Goal: Task Accomplishment & Management: Use online tool/utility

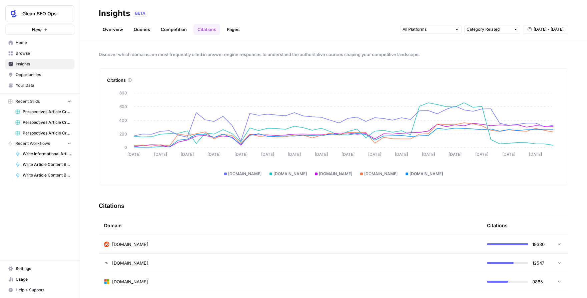
click at [319, 176] on span "[DOMAIN_NAME]" at bounding box center [335, 174] width 33 height 6
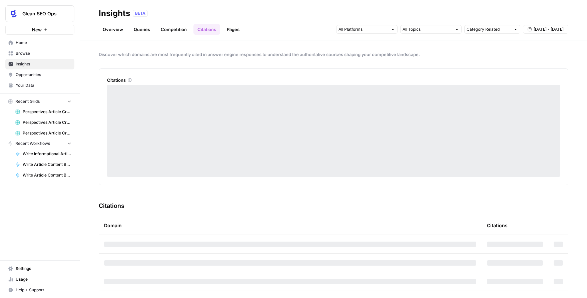
click at [111, 31] on link "Overview" at bounding box center [113, 29] width 28 height 11
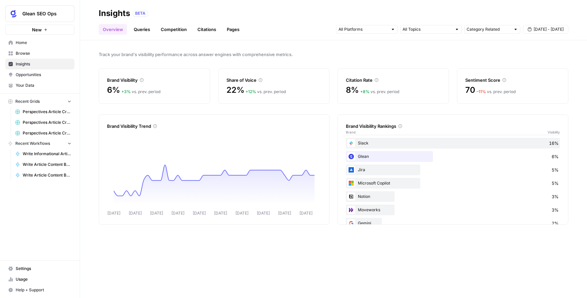
click at [144, 29] on link "Queries" at bounding box center [142, 29] width 24 height 11
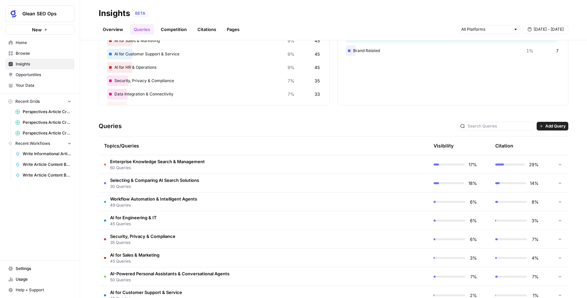
scroll to position [64, 0]
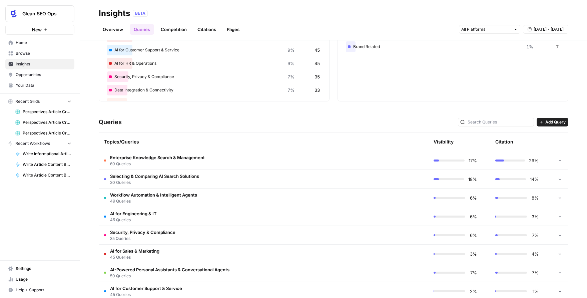
click at [224, 160] on td "Enterprise Knowledge Search & Management 60 Queries" at bounding box center [232, 160] width 266 height 18
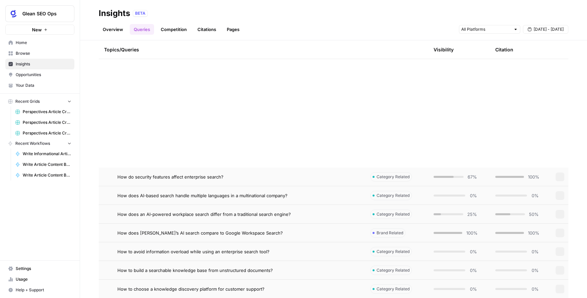
scroll to position [0, 0]
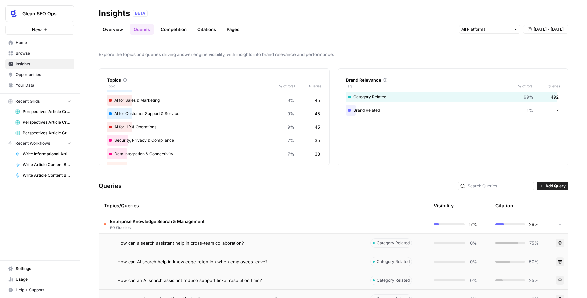
click at [208, 222] on td "Enterprise Knowledge Search & Management 60 Queries" at bounding box center [232, 224] width 266 height 18
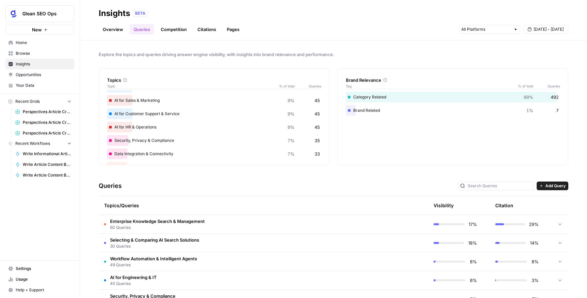
click at [173, 30] on link "Competition" at bounding box center [174, 29] width 34 height 11
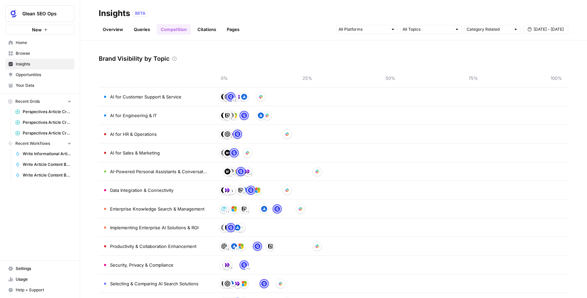
scroll to position [44, 0]
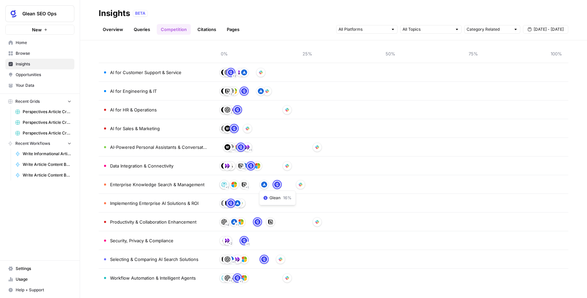
click at [278, 185] on img at bounding box center [277, 184] width 6 height 6
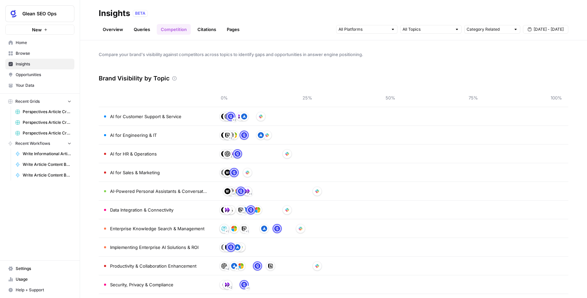
click at [207, 29] on link "Citations" at bounding box center [206, 29] width 27 height 11
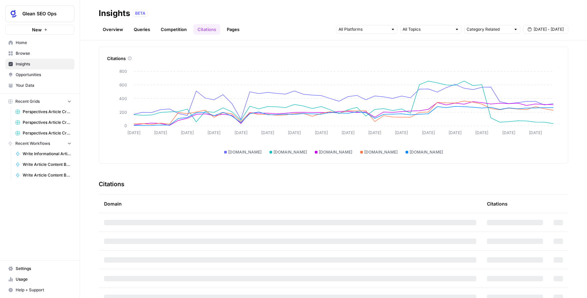
scroll to position [30, 0]
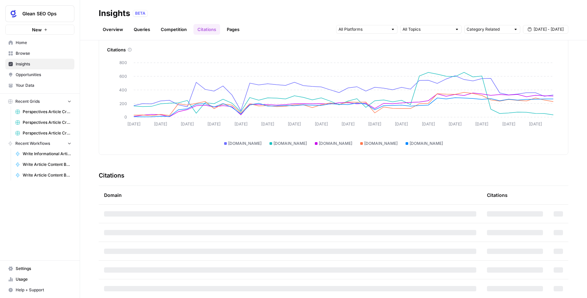
click at [393, 28] on div at bounding box center [392, 29] width 5 height 5
click at [317, 19] on div "Overview Queries Competition Citations Pages Category Related [DATE] - [DATE]" at bounding box center [333, 27] width 469 height 16
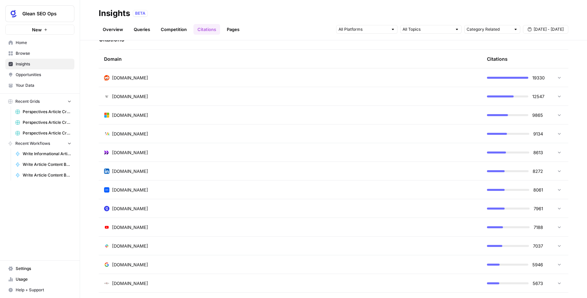
scroll to position [167, 0]
click at [210, 210] on div "[DOMAIN_NAME]" at bounding box center [290, 208] width 372 height 7
click at [540, 227] on span "1017" at bounding box center [538, 226] width 8 height 7
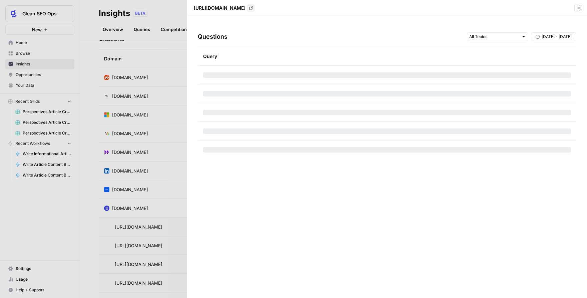
click at [271, 39] on div "Questions [DATE] - [DATE]" at bounding box center [387, 37] width 378 height 20
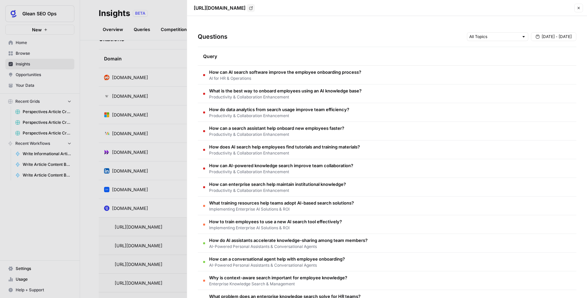
click at [176, 57] on div at bounding box center [293, 149] width 587 height 298
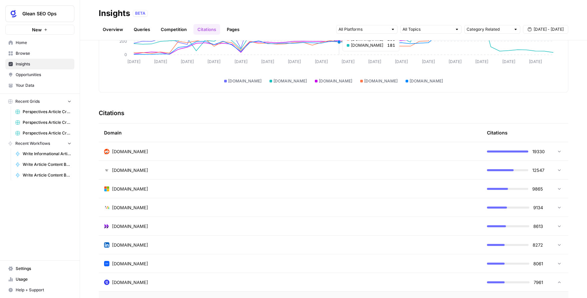
scroll to position [0, 0]
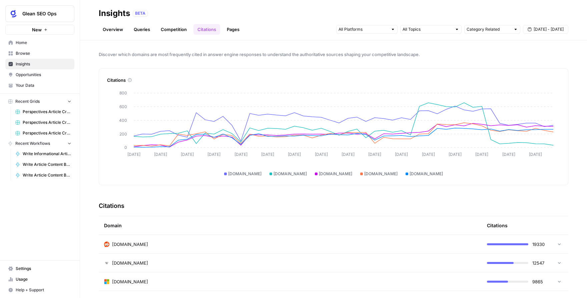
click at [122, 28] on link "Overview" at bounding box center [113, 29] width 28 height 11
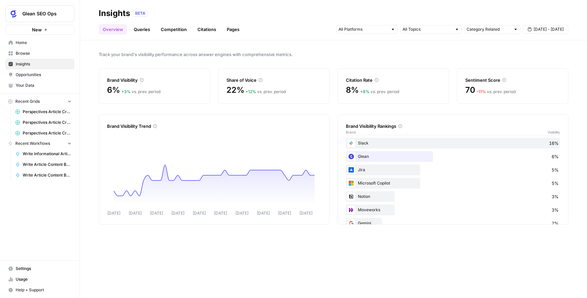
click at [237, 28] on link "Pages" at bounding box center [233, 29] width 21 height 11
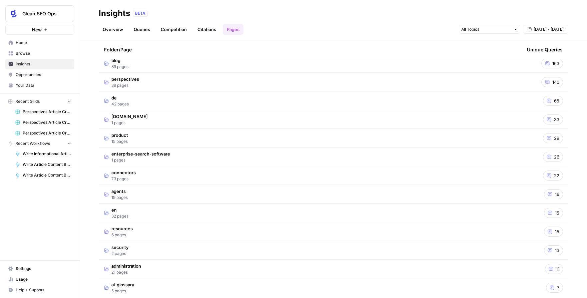
scroll to position [33, 0]
click at [237, 156] on td "enterprise-search-software 1 pages" at bounding box center [310, 156] width 423 height 18
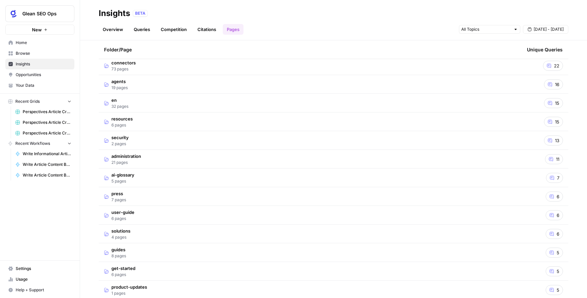
scroll to position [162, 0]
click at [173, 99] on td "en 32 pages" at bounding box center [310, 102] width 423 height 18
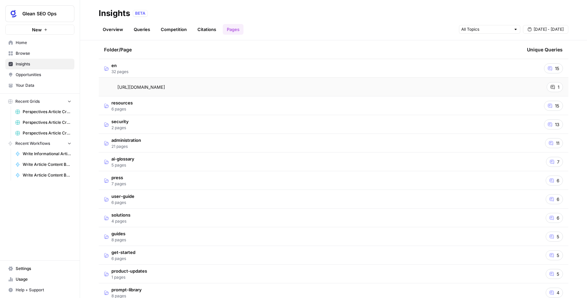
scroll to position [775, 0]
click at [198, 158] on td "ai-glossary 5 pages" at bounding box center [310, 161] width 423 height 18
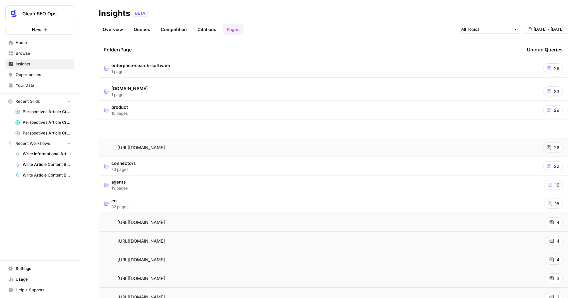
scroll to position [0, 0]
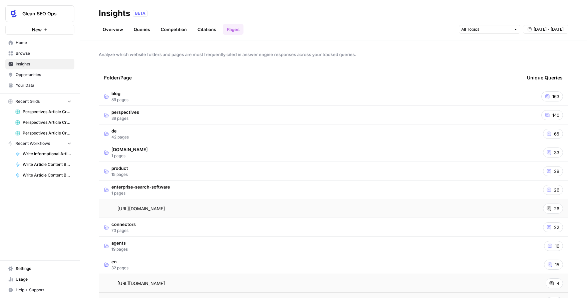
click at [202, 31] on link "Citations" at bounding box center [206, 29] width 27 height 11
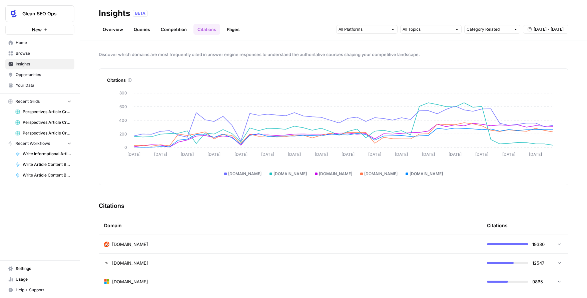
click at [393, 30] on div at bounding box center [392, 29] width 5 height 5
click at [376, 45] on span "Gemini" at bounding box center [366, 44] width 34 height 7
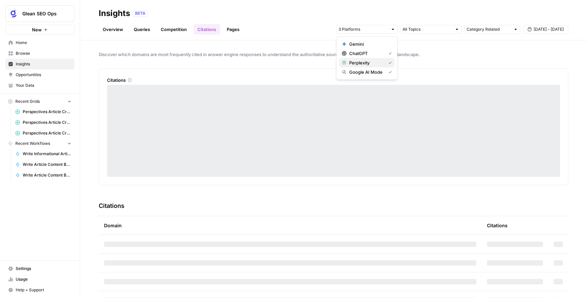
click at [375, 62] on span "Perplexity" at bounding box center [366, 62] width 34 height 7
click at [375, 69] on span "Google AI Mode" at bounding box center [366, 72] width 34 height 7
click at [312, 27] on div "Overview Queries Competition Citations Pages Category Related [DATE] - [DATE]" at bounding box center [333, 27] width 469 height 16
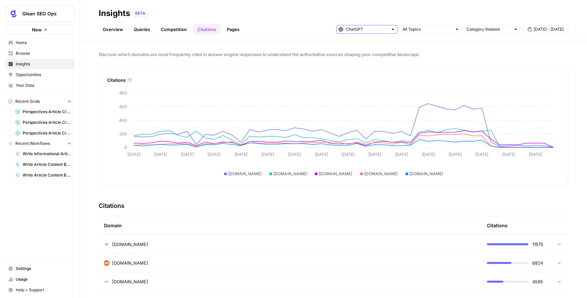
click at [365, 29] on input "text" at bounding box center [367, 29] width 42 height 7
click at [375, 44] on span "Gemini" at bounding box center [369, 44] width 40 height 7
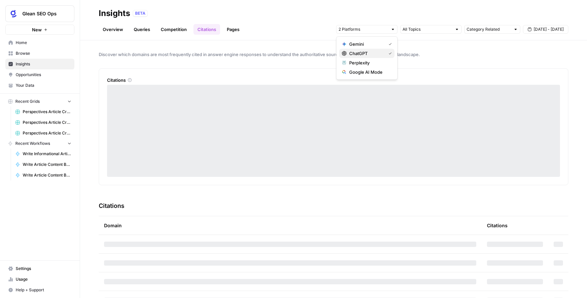
click at [379, 53] on span "ChatGPT" at bounding box center [366, 53] width 34 height 7
click at [482, 67] on div "Discover which domains are most frequently cited in answer engine responses to …" at bounding box center [333, 168] width 507 height 257
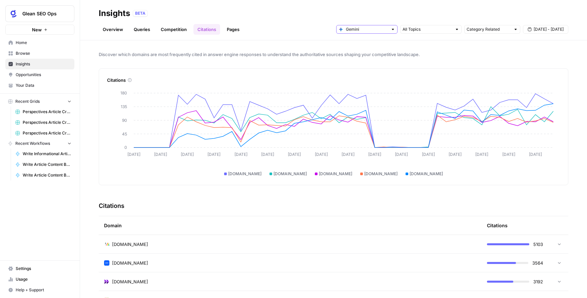
click at [383, 29] on input "text" at bounding box center [367, 29] width 42 height 7
click at [368, 45] on span "Gemini" at bounding box center [366, 44] width 34 height 7
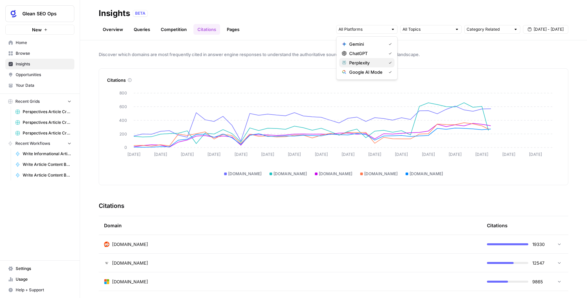
click at [365, 61] on span "Perplexity" at bounding box center [366, 62] width 34 height 7
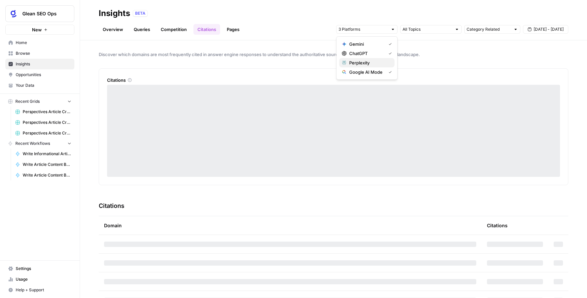
click at [365, 61] on span "Perplexity" at bounding box center [369, 62] width 40 height 7
click at [367, 53] on span "ChatGPT" at bounding box center [366, 53] width 34 height 7
click at [372, 44] on span "Gemini" at bounding box center [366, 44] width 34 height 7
click at [378, 72] on span "Google AI Mode" at bounding box center [366, 72] width 34 height 7
click at [311, 25] on div "Overview Queries Competition Citations Pages Category Related [DATE] - [DATE]" at bounding box center [333, 27] width 469 height 16
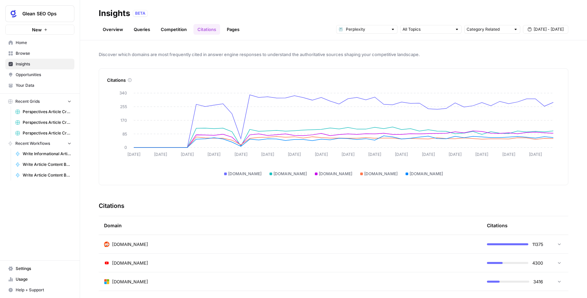
click at [392, 30] on div at bounding box center [392, 29] width 5 height 5
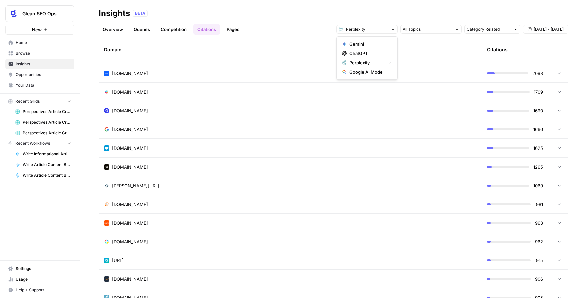
scroll to position [262, 0]
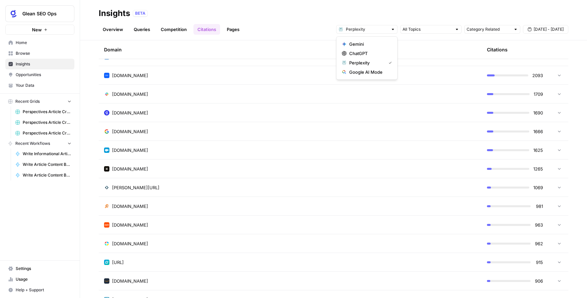
click at [161, 189] on div "[PERSON_NAME][URL]" at bounding box center [290, 187] width 372 height 7
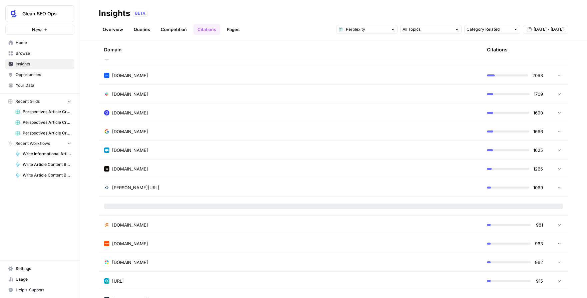
click at [154, 94] on div "[DOMAIN_NAME]" at bounding box center [290, 94] width 372 height 7
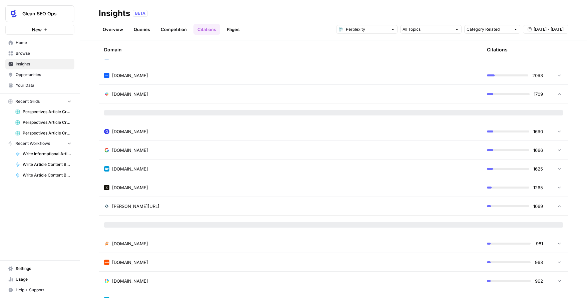
click at [89, 196] on div "Discover which domains are most frequently cited in answer engine responses to …" at bounding box center [333, 168] width 507 height 257
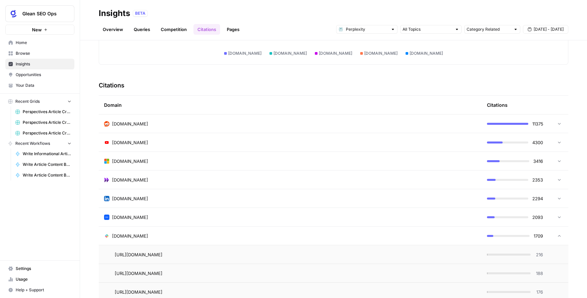
scroll to position [0, 0]
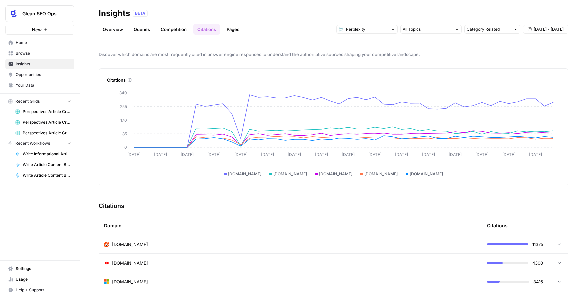
click at [233, 28] on link "Pages" at bounding box center [233, 29] width 21 height 11
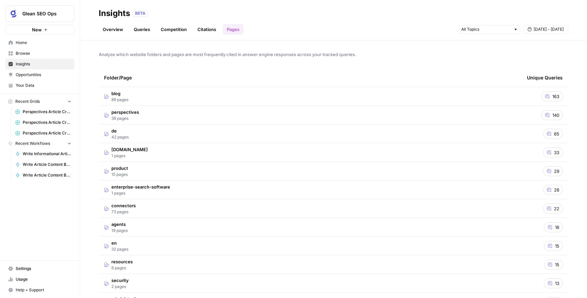
click at [139, 111] on td "perspectives 39 pages" at bounding box center [310, 115] width 423 height 18
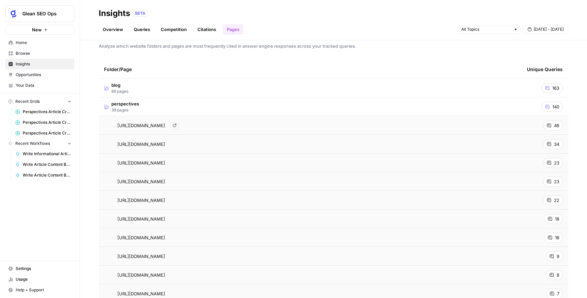
scroll to position [8, 0]
click at [554, 124] on span "46" at bounding box center [556, 125] width 5 height 7
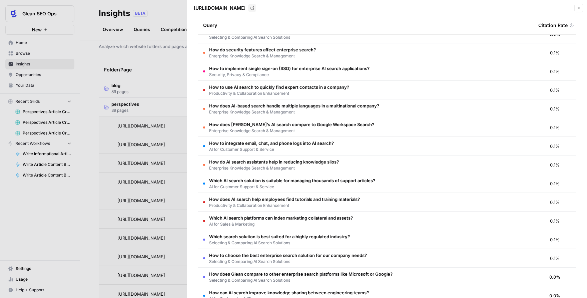
scroll to position [122, 0]
click at [165, 59] on div at bounding box center [293, 149] width 587 height 298
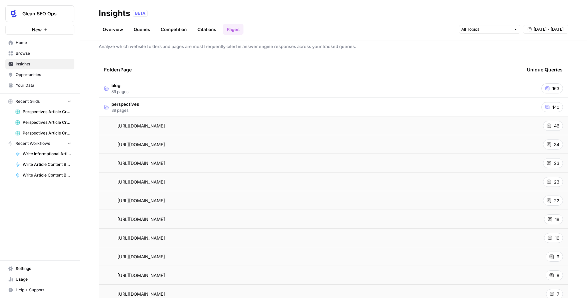
click at [119, 27] on link "Overview" at bounding box center [113, 29] width 28 height 11
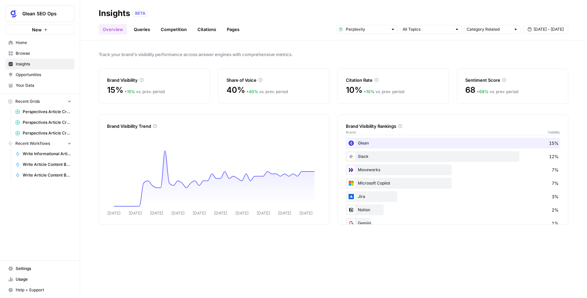
click at [234, 29] on link "Pages" at bounding box center [233, 29] width 21 height 11
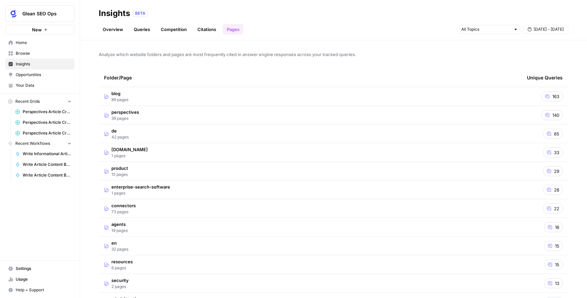
click at [156, 115] on td "perspectives 39 pages" at bounding box center [310, 115] width 423 height 18
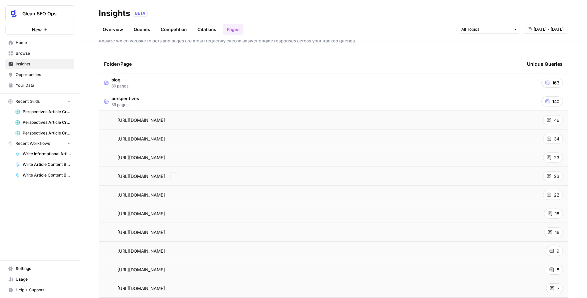
scroll to position [12, 0]
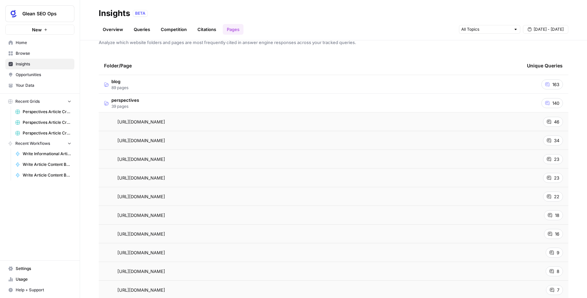
click at [554, 122] on span "46" at bounding box center [556, 121] width 5 height 7
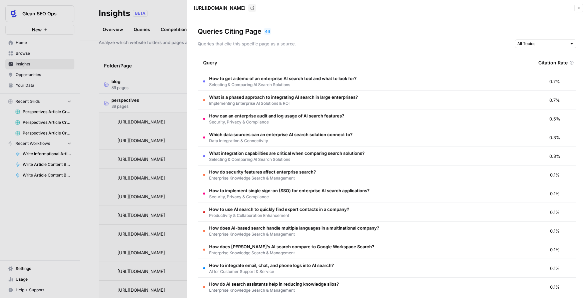
click at [172, 66] on div at bounding box center [293, 149] width 587 height 298
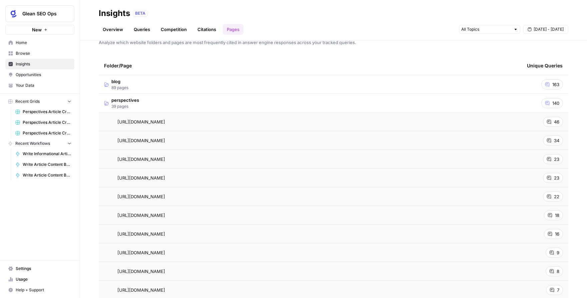
click at [140, 30] on link "Queries" at bounding box center [142, 29] width 24 height 11
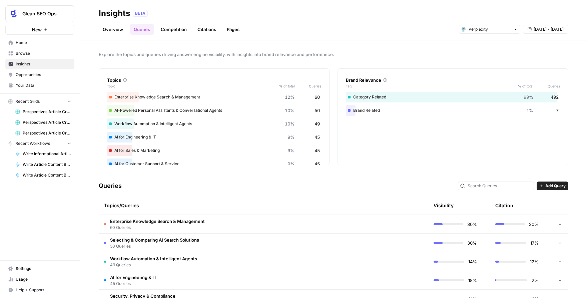
click at [117, 31] on link "Overview" at bounding box center [113, 29] width 28 height 11
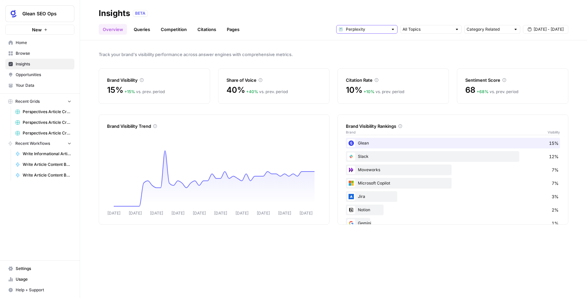
click at [362, 29] on input "text" at bounding box center [367, 29] width 42 height 7
click at [366, 42] on span "Gemini" at bounding box center [369, 44] width 40 height 7
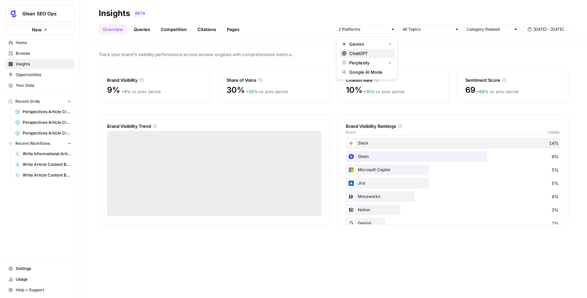
click at [370, 53] on span "ChatGPT" at bounding box center [369, 53] width 40 height 7
click at [369, 71] on span "Google AI Mode" at bounding box center [369, 72] width 40 height 7
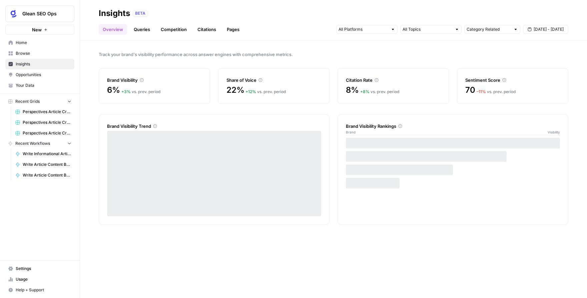
click at [310, 18] on div "Insights BETA" at bounding box center [333, 13] width 469 height 11
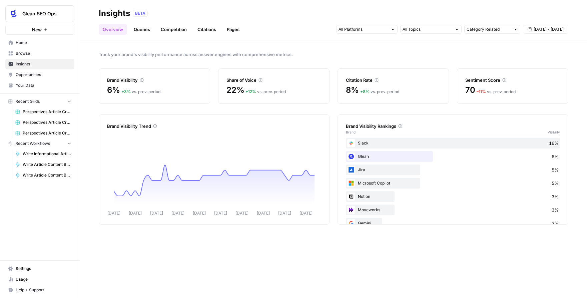
click at [210, 30] on link "Citations" at bounding box center [206, 29] width 27 height 11
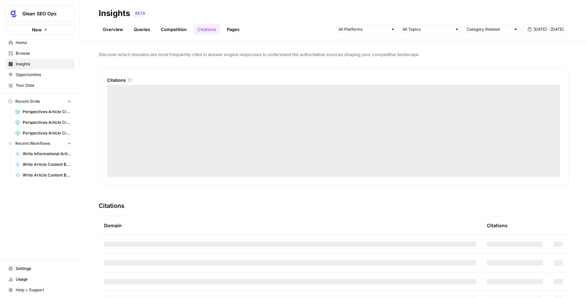
click at [235, 29] on link "Pages" at bounding box center [233, 29] width 21 height 11
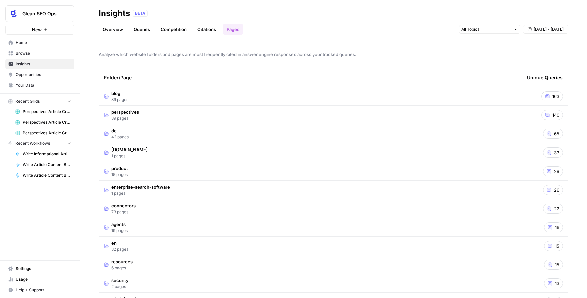
click at [210, 97] on td "blog 89 pages" at bounding box center [310, 96] width 423 height 18
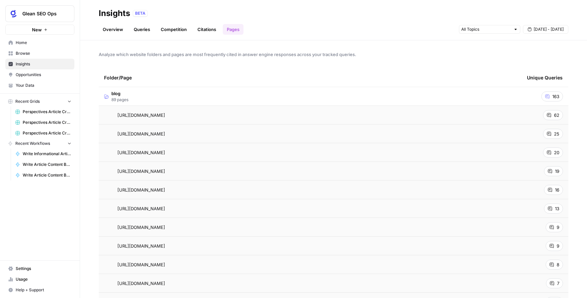
click at [554, 115] on span "62" at bounding box center [556, 115] width 5 height 7
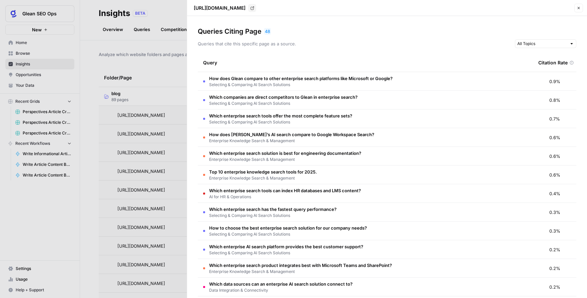
click at [169, 75] on div at bounding box center [293, 149] width 587 height 298
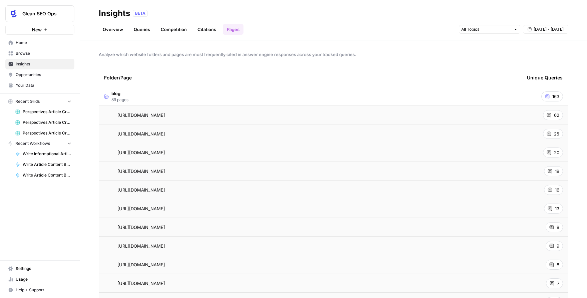
click at [554, 152] on span "20" at bounding box center [556, 152] width 5 height 7
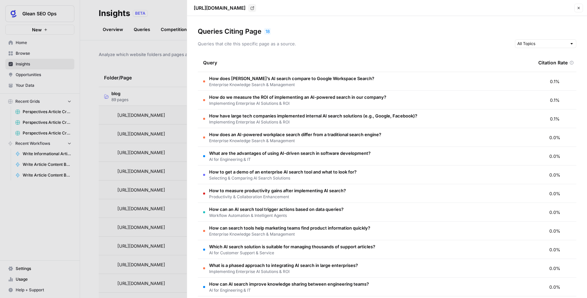
click at [176, 73] on div at bounding box center [293, 149] width 587 height 298
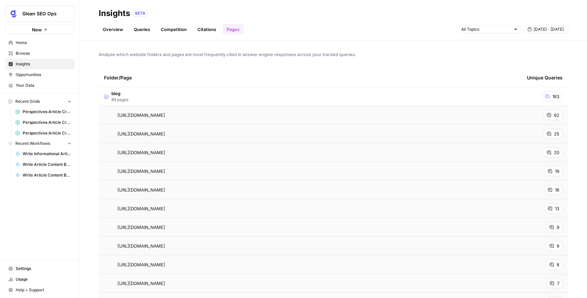
click at [553, 115] on div "62" at bounding box center [553, 115] width 20 height 10
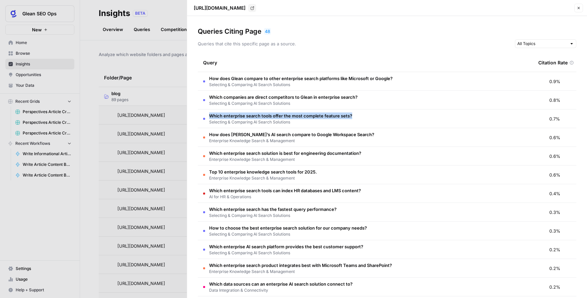
drag, startPoint x: 355, startPoint y: 117, endPoint x: 208, endPoint y: 115, distance: 146.6
click at [208, 115] on td "Which enterprise search tools offer the most complete feature sets? Selecting &…" at bounding box center [365, 118] width 335 height 18
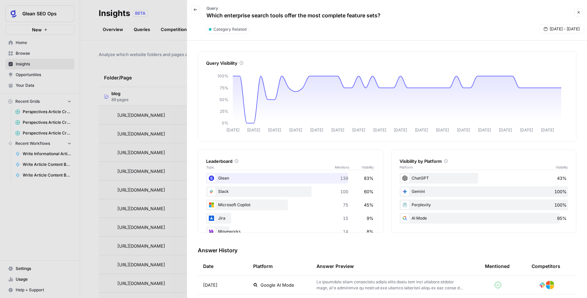
click at [192, 10] on button "Back" at bounding box center [195, 9] width 9 height 9
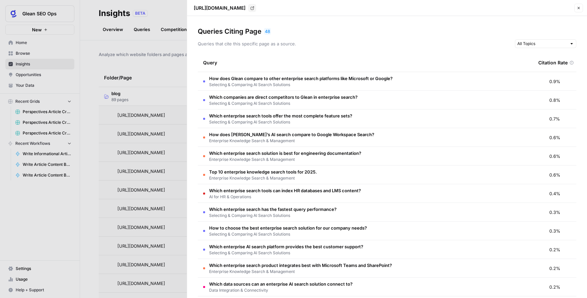
click at [170, 70] on div at bounding box center [293, 149] width 587 height 298
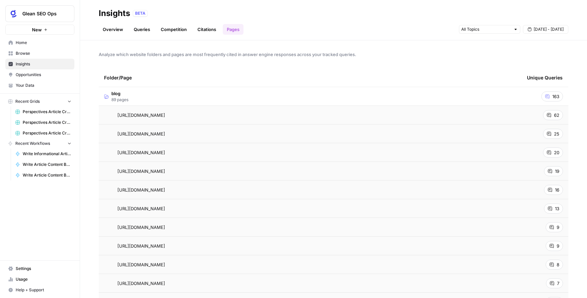
click at [34, 76] on span "Opportunities" at bounding box center [44, 75] width 56 height 6
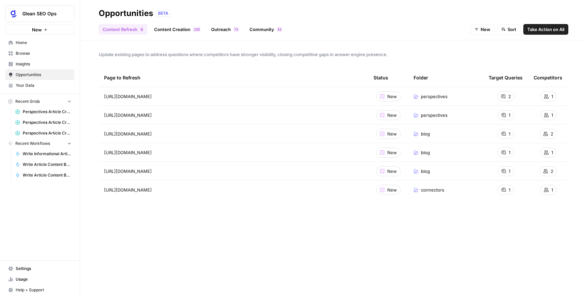
click at [175, 27] on link "Content Creation 0 0 1" at bounding box center [177, 29] width 54 height 11
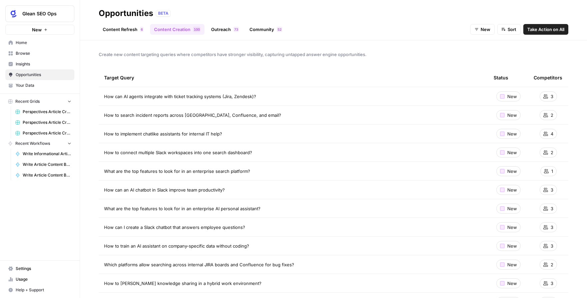
scroll to position [2, 0]
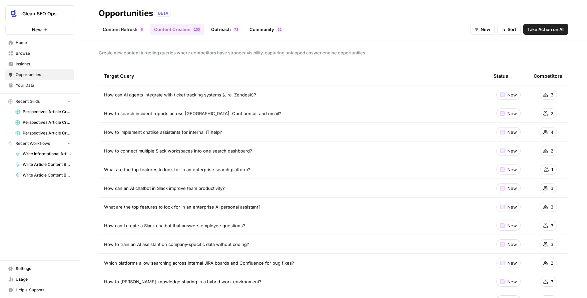
click at [36, 60] on link "Insights" at bounding box center [39, 64] width 69 height 11
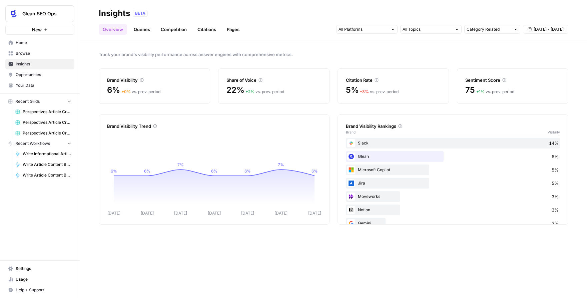
click at [35, 52] on span "Browse" at bounding box center [44, 53] width 56 height 6
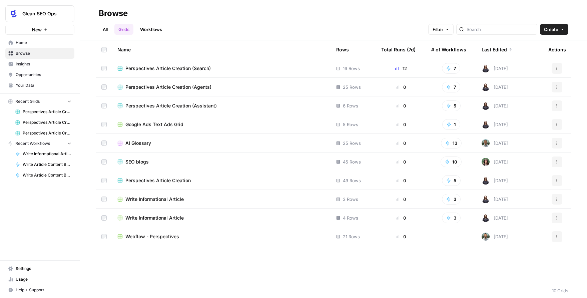
click at [42, 32] on button "New" at bounding box center [39, 30] width 69 height 10
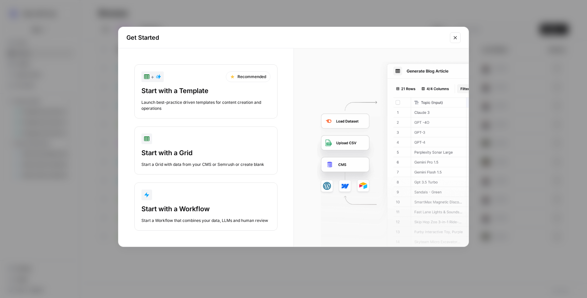
click at [193, 148] on div "Start with a Grid" at bounding box center [205, 152] width 129 height 9
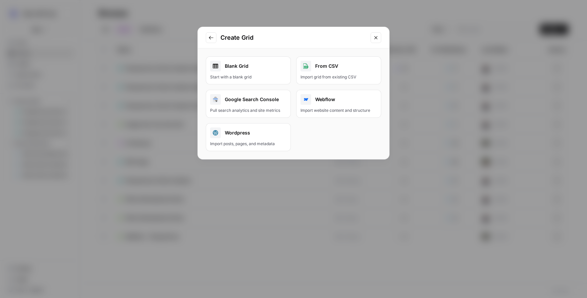
click at [211, 37] on icon "Go to previous step" at bounding box center [211, 38] width 4 height 4
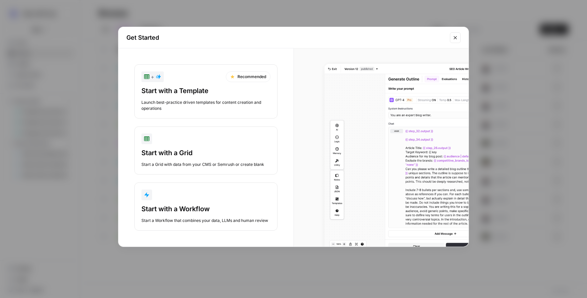
click at [214, 195] on div "button" at bounding box center [205, 194] width 129 height 11
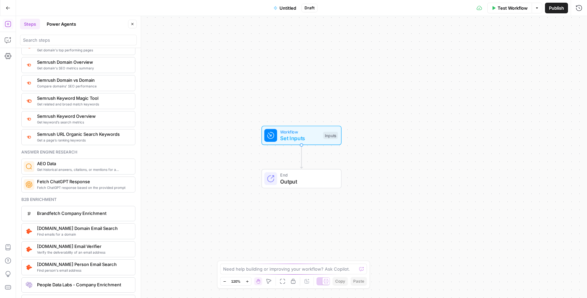
scroll to position [785, 0]
click at [65, 170] on span "Get historical answers, citations, or mentions for a question" at bounding box center [83, 169] width 93 height 5
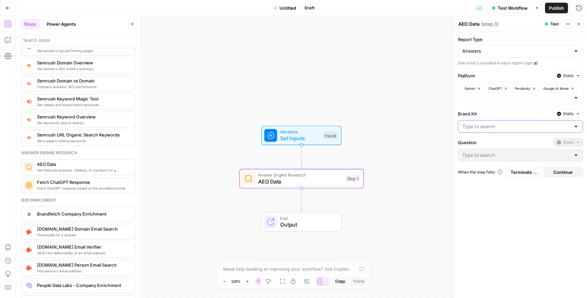
click at [486, 124] on input "Brand Kit" at bounding box center [516, 126] width 108 height 7
click at [479, 144] on span "Glean" at bounding box center [518, 143] width 111 height 7
type input "Glean"
click at [490, 158] on input "Question" at bounding box center [516, 155] width 108 height 7
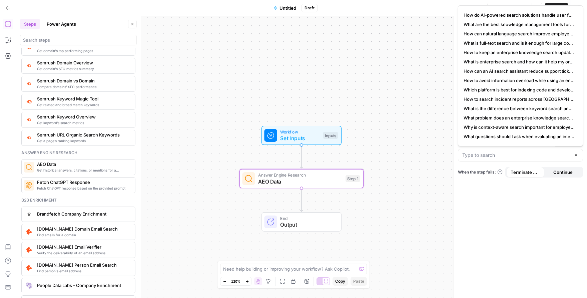
scroll to position [275, 0]
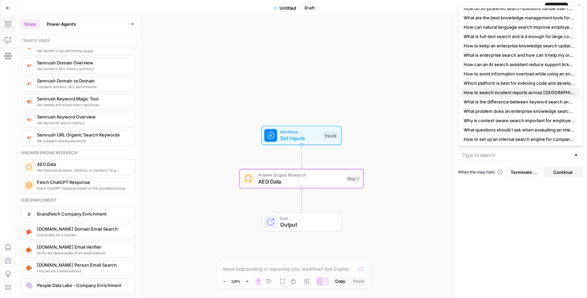
click at [513, 96] on button "How to search incident reports across [GEOGRAPHIC_DATA], Confluence, and email?" at bounding box center [520, 92] width 119 height 9
type input "How to search incident reports across [GEOGRAPHIC_DATA], Confluence, and email?"
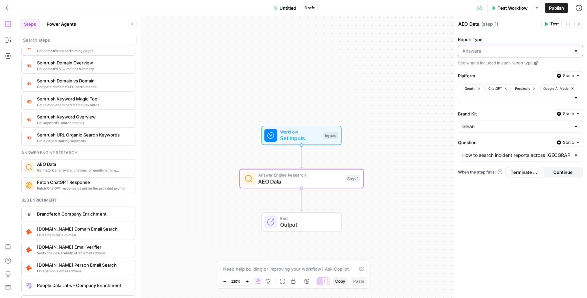
click at [531, 50] on input "Report Type" at bounding box center [516, 51] width 108 height 7
click at [485, 76] on span "Citations" at bounding box center [518, 77] width 111 height 7
type input "Citations"
click at [549, 24] on button "Test" at bounding box center [551, 24] width 20 height 9
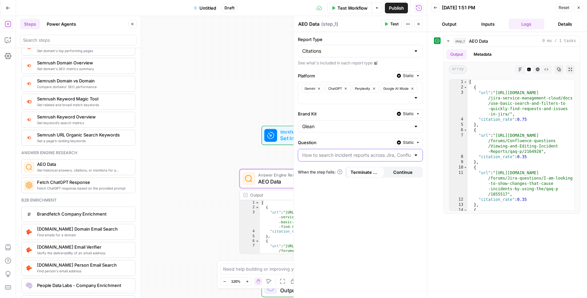
drag, startPoint x: 386, startPoint y: 154, endPoint x: 406, endPoint y: 154, distance: 20.7
click at [406, 154] on input "Question" at bounding box center [356, 155] width 108 height 7
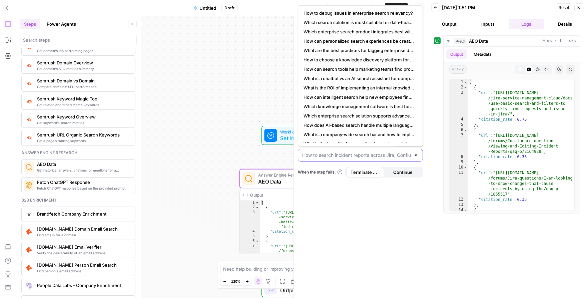
click at [393, 155] on input "Question" at bounding box center [356, 155] width 108 height 7
type input "How to search incident reports across [GEOGRAPHIC_DATA], Confluence, and email?"
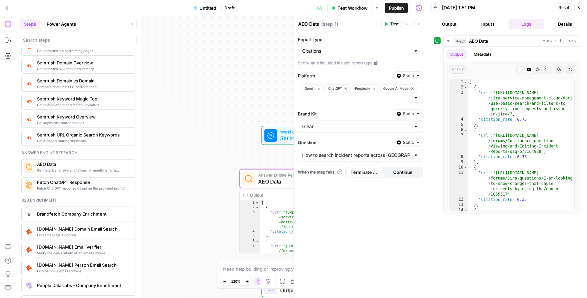
click at [396, 180] on div "Report Type Citations See what's included in each report type Platform Static G…" at bounding box center [360, 165] width 133 height 266
type textarea "**********"
click at [539, 136] on div "[ { "url" : "[URL][DOMAIN_NAME] /jira-service-management-cloud/docs /use-basic-…" at bounding box center [520, 158] width 107 height 158
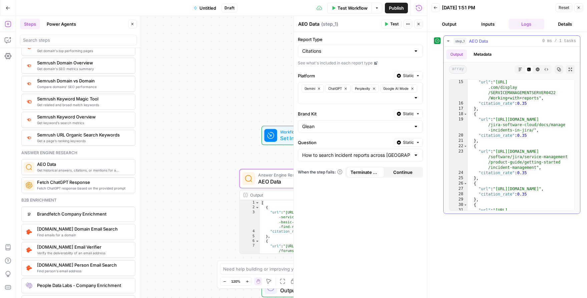
scroll to position [144, 0]
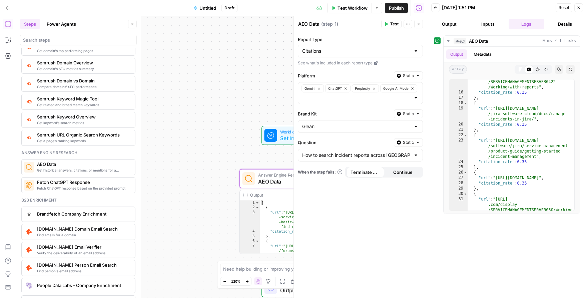
click at [10, 8] on span "Go Back" at bounding box center [10, 8] width 0 height 0
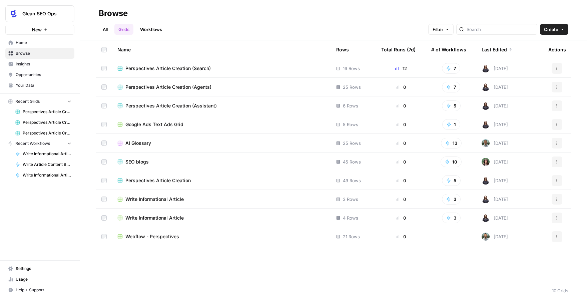
click at [36, 66] on span "Insights" at bounding box center [44, 64] width 56 height 6
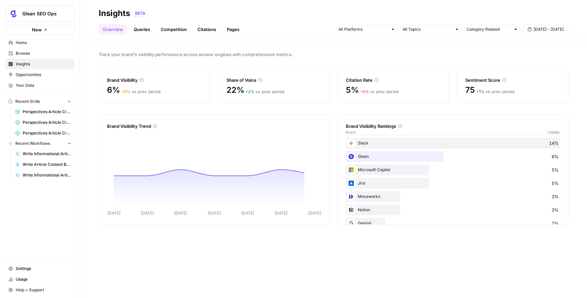
click at [211, 28] on link "Citations" at bounding box center [206, 29] width 27 height 11
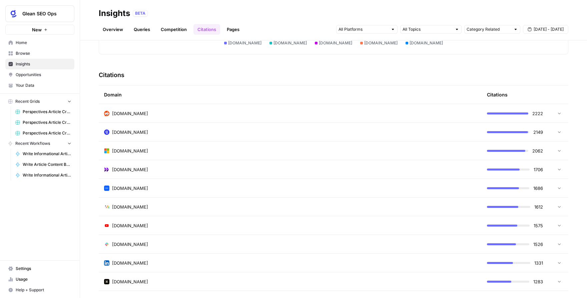
scroll to position [132, 0]
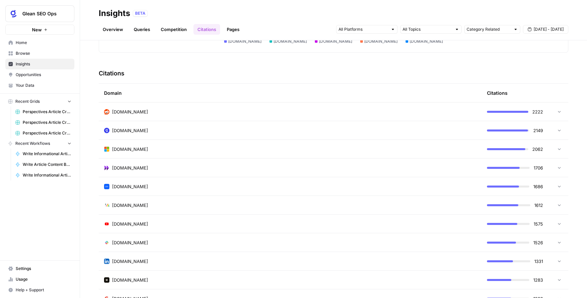
click at [406, 227] on td "[DOMAIN_NAME]" at bounding box center [290, 223] width 383 height 18
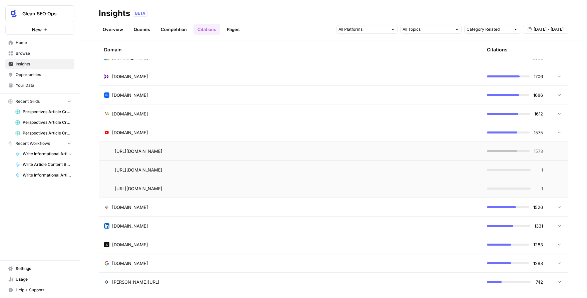
scroll to position [224, 0]
click at [174, 169] on icon "Go to page https://www.youtube.com/shorts/2q2B3P64N3I" at bounding box center [172, 169] width 4 height 4
click at [572, 156] on div "Discover which domains are most frequently cited in answer engine responses to …" at bounding box center [333, 168] width 507 height 257
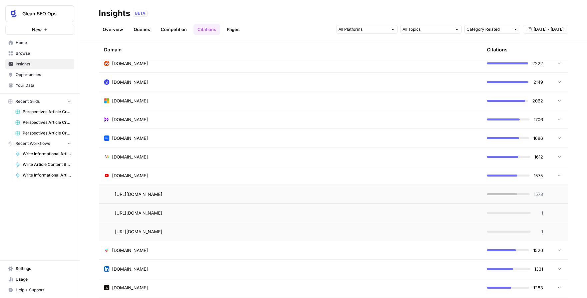
scroll to position [188, 0]
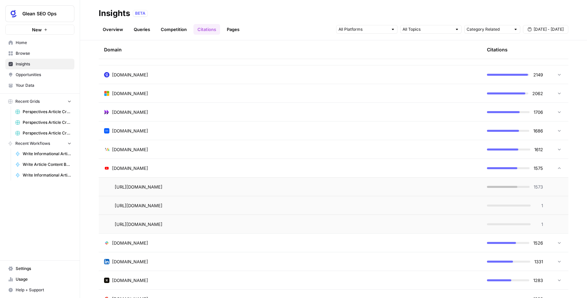
click at [86, 206] on div "Discover which domains are most frequently cited in answer engine responses to …" at bounding box center [333, 168] width 507 height 257
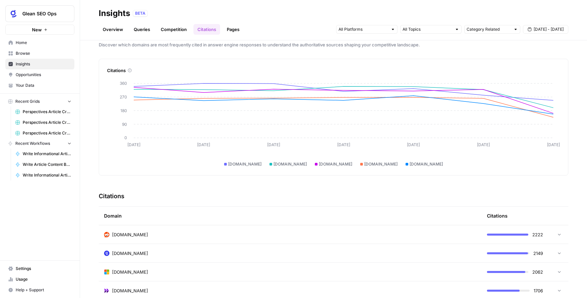
scroll to position [0, 0]
